Goal: Find specific page/section: Find specific page/section

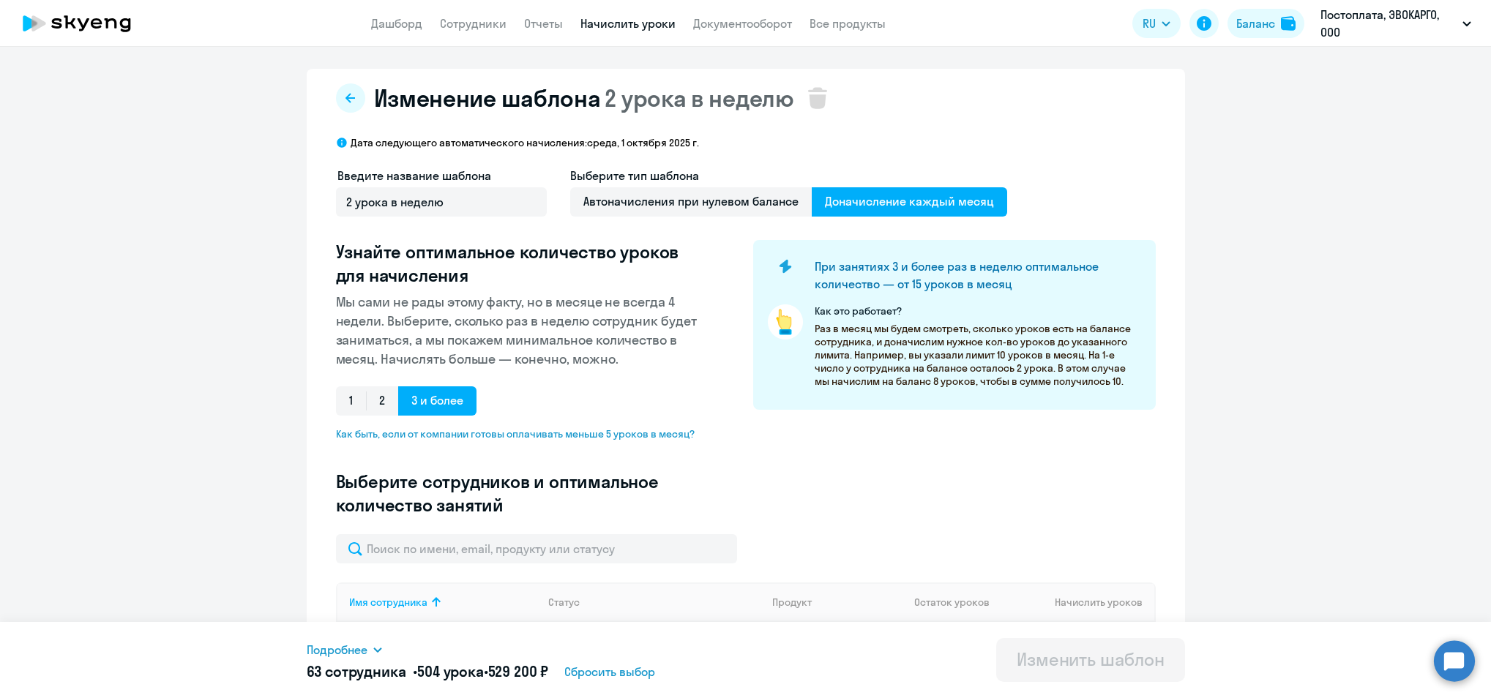
select select "10"
drag, startPoint x: 66, startPoint y: 29, endPoint x: 236, endPoint y: 47, distance: 171.5
click at [67, 29] on icon at bounding box center [76, 23] width 129 height 37
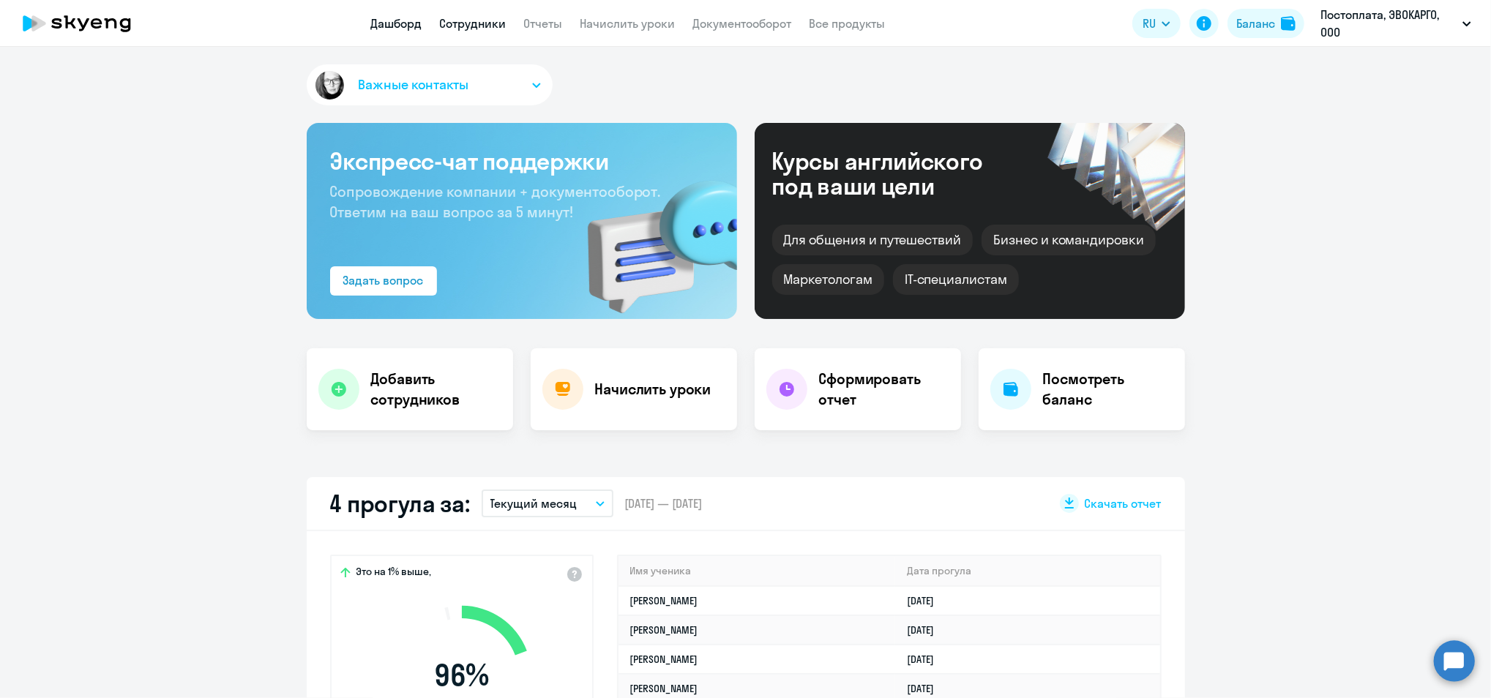
click at [455, 30] on link "Сотрудники" at bounding box center [473, 23] width 67 height 15
select select "30"
